Goal: Information Seeking & Learning: Learn about a topic

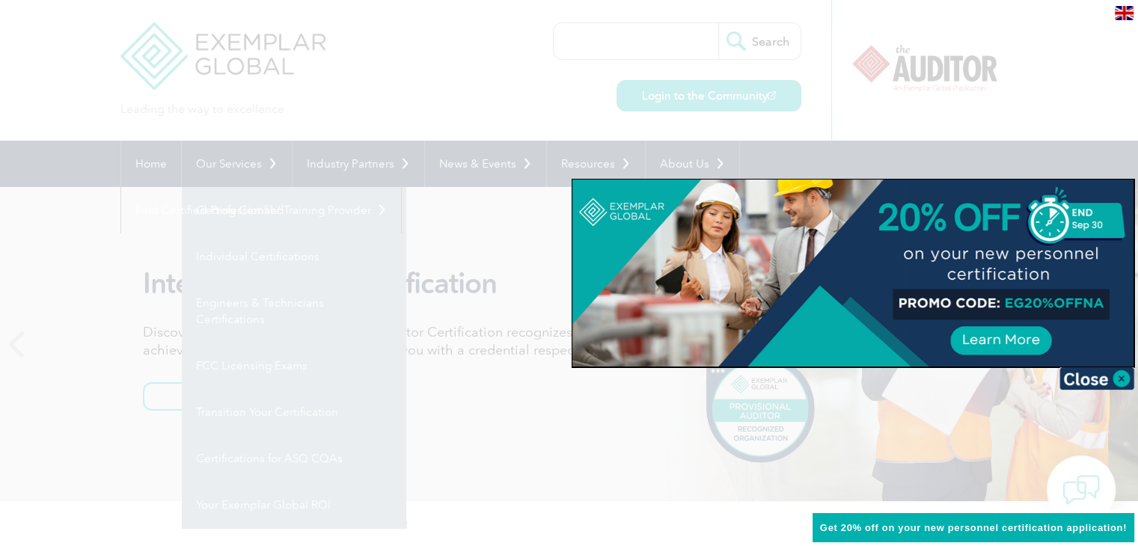
click at [611, 43] on div at bounding box center [569, 273] width 1138 height 546
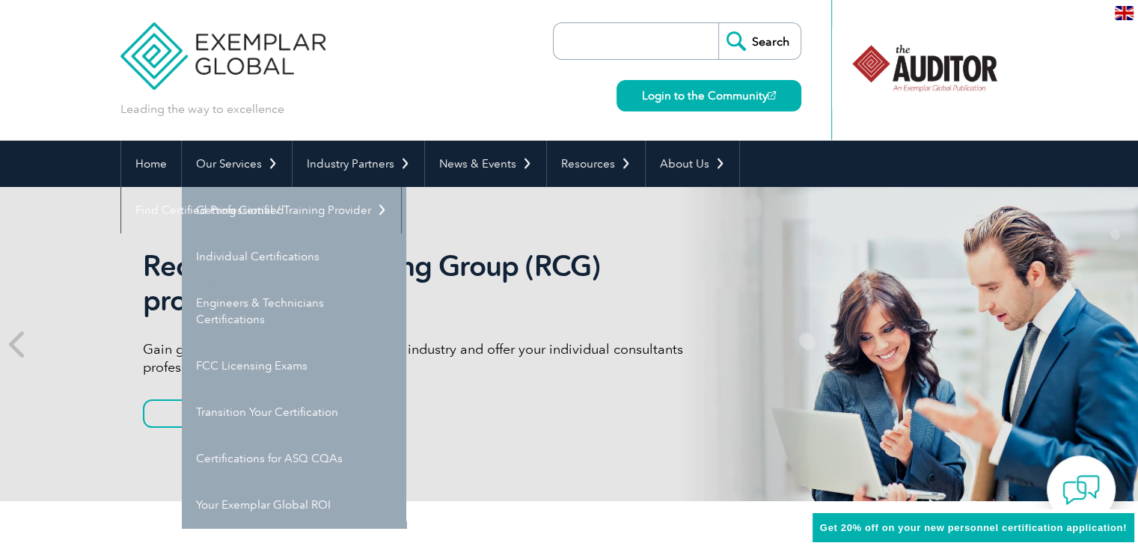
click at [611, 43] on input "search" at bounding box center [639, 41] width 157 height 36
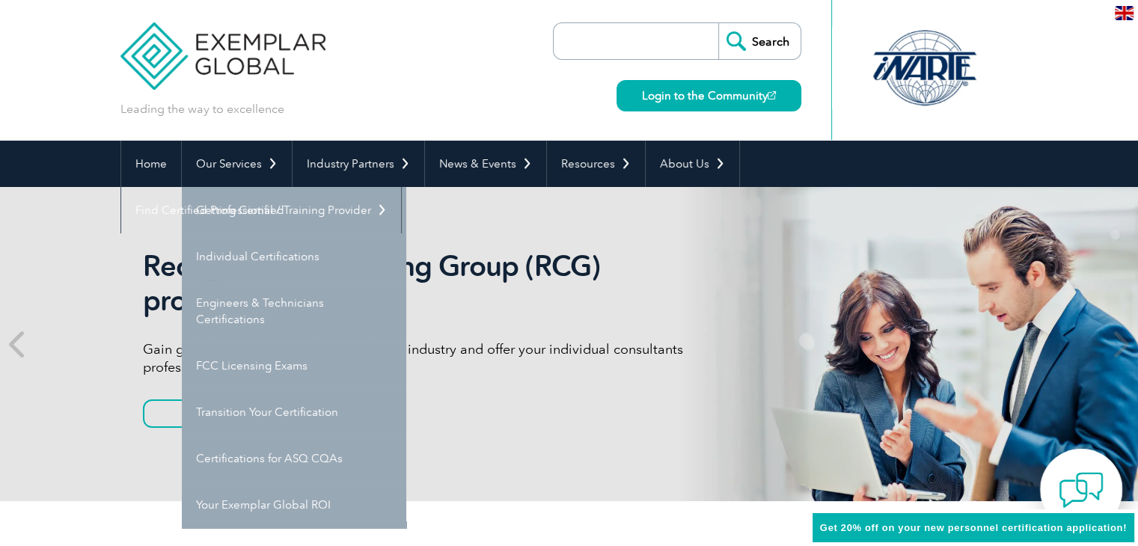
click at [1082, 484] on img at bounding box center [1081, 490] width 45 height 45
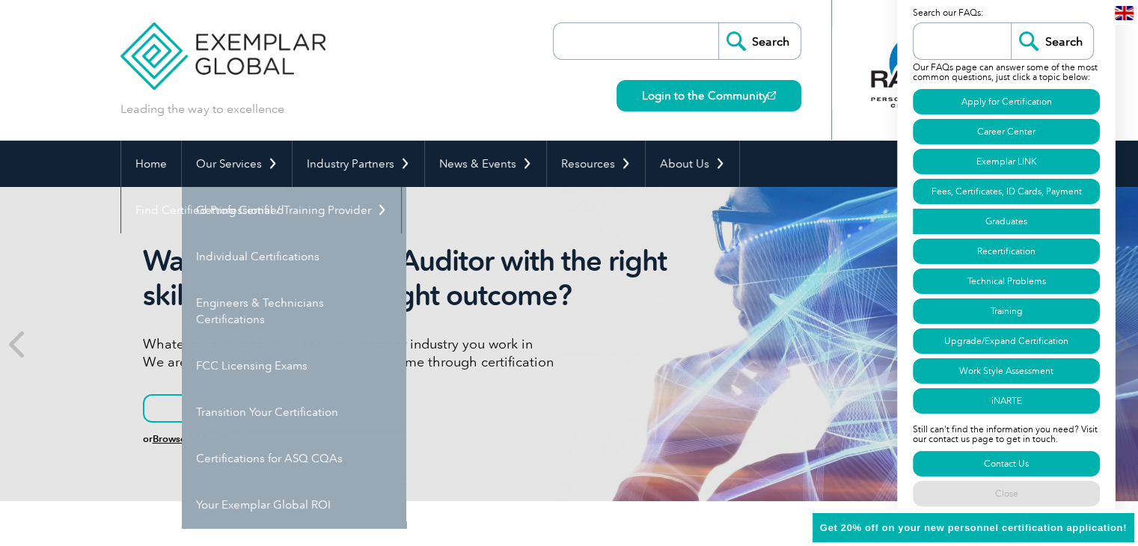
click at [1013, 209] on link "Graduates" at bounding box center [1006, 221] width 187 height 25
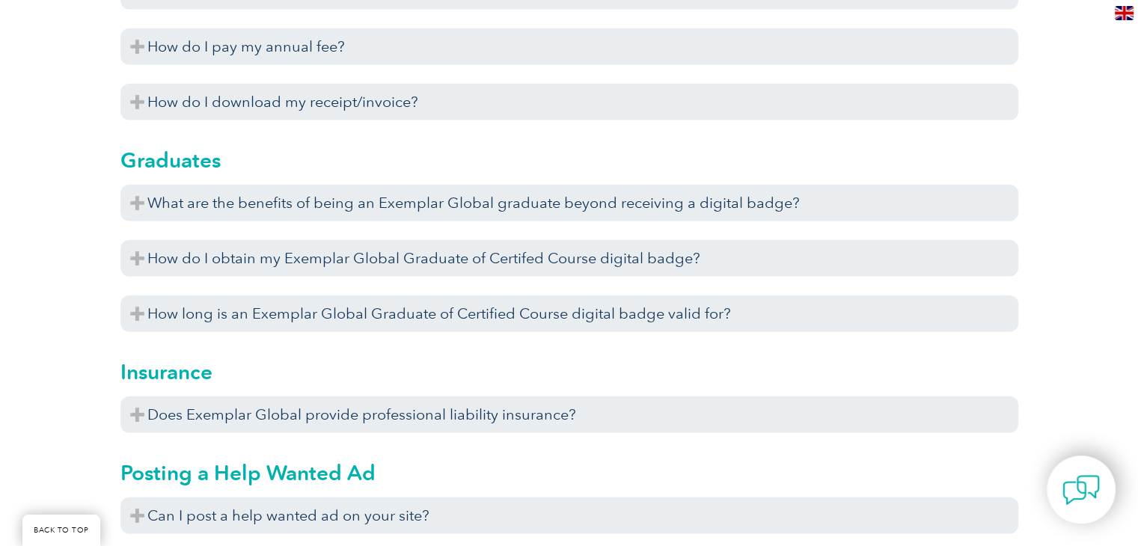
scroll to position [4125, 0]
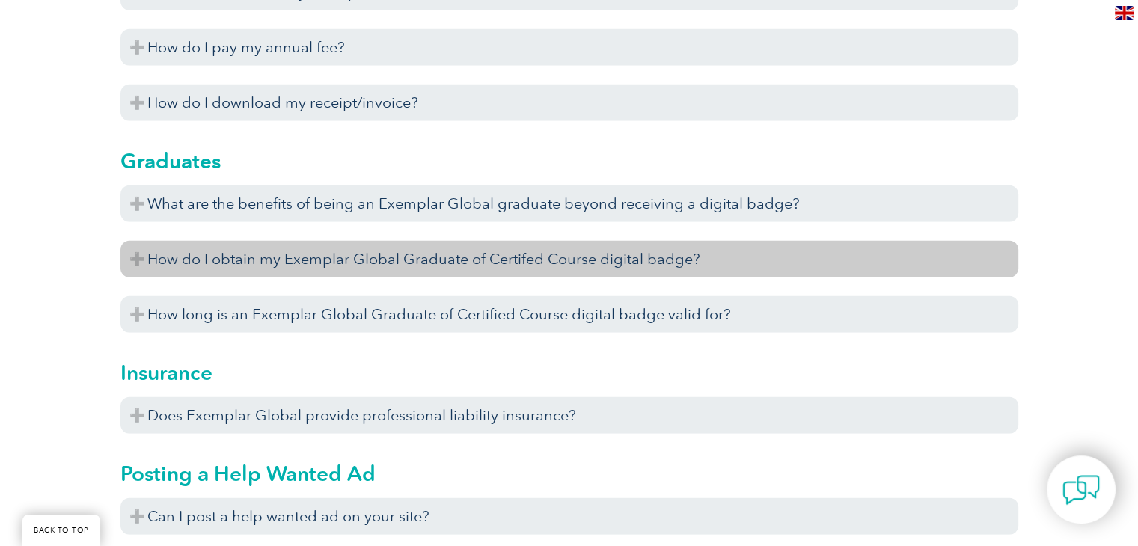
click at [310, 258] on h3 "How do I obtain my Exemplar Global Graduate of Certifed Course digital badge?" at bounding box center [569, 259] width 898 height 37
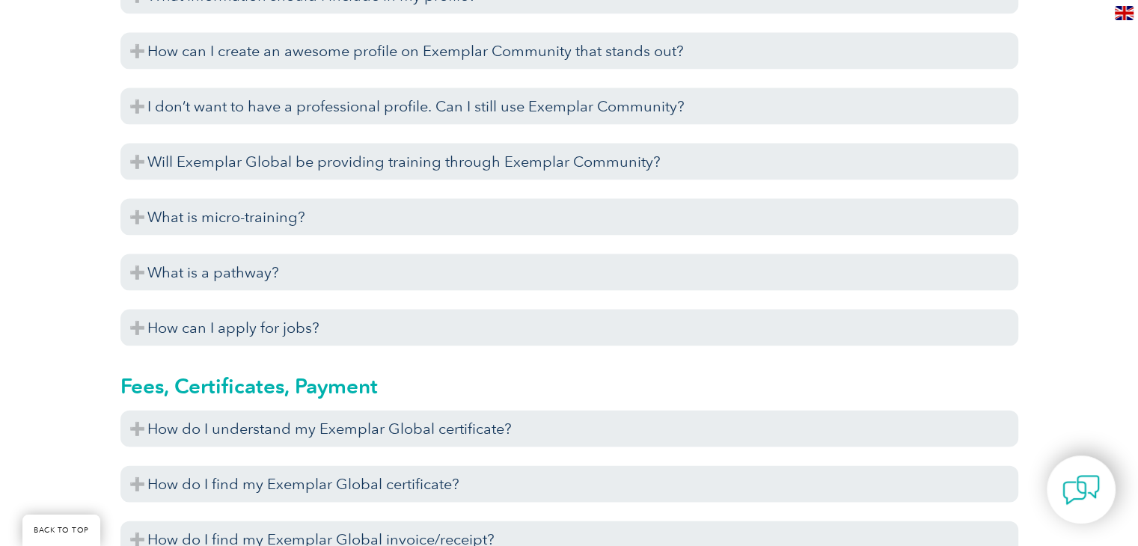
scroll to position [2951, 0]
